Goal: Find specific page/section: Find specific page/section

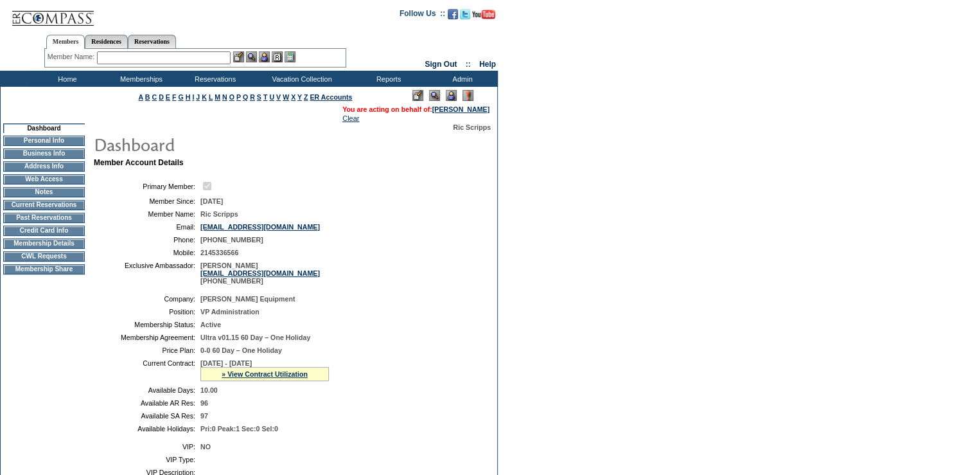
click at [453, 98] on img at bounding box center [451, 95] width 11 height 11
click at [46, 261] on td "CWL Requests" at bounding box center [44, 256] width 82 height 10
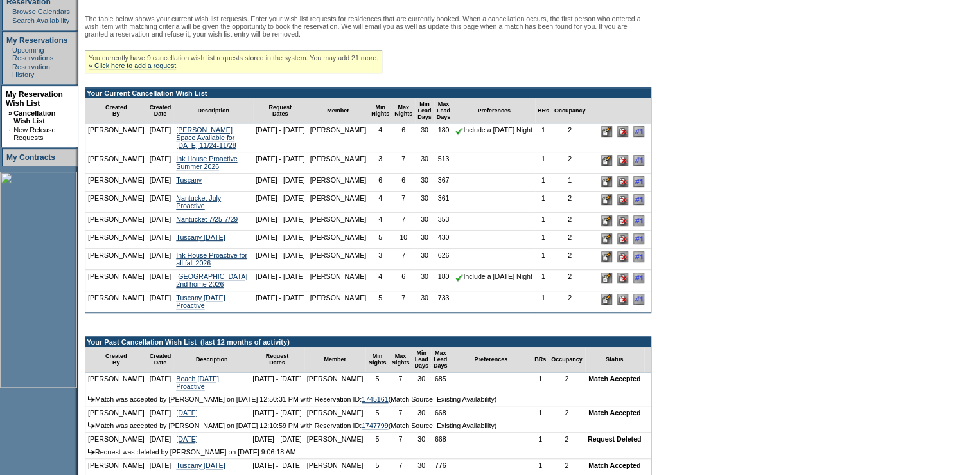
scroll to position [240, 0]
